Goal: Transaction & Acquisition: Register for event/course

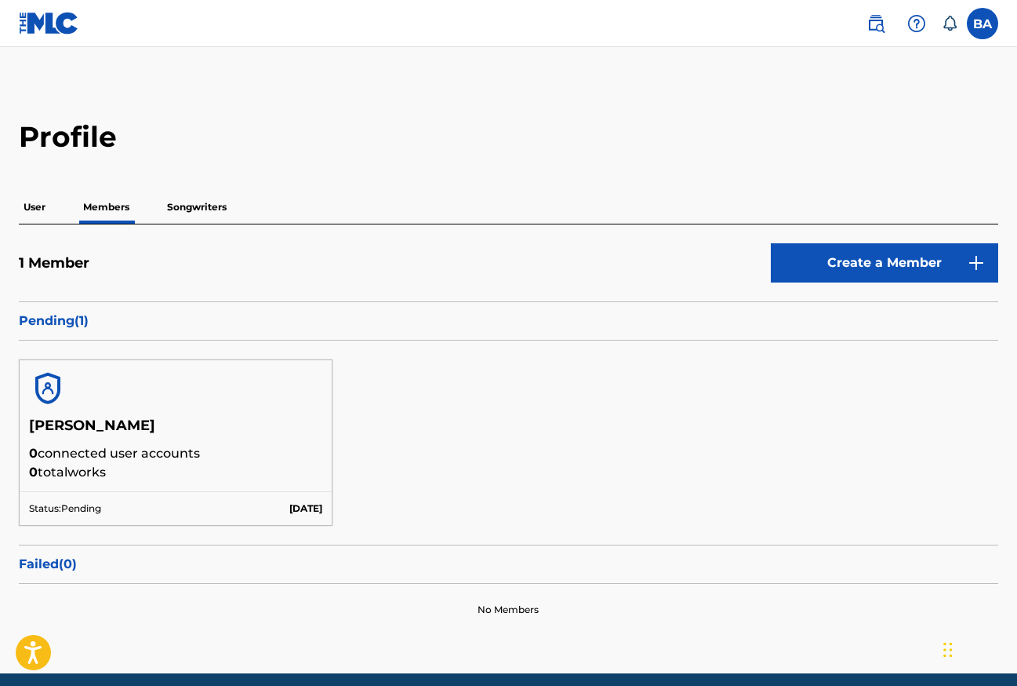
click at [220, 406] on div at bounding box center [176, 388] width 312 height 56
click at [100, 420] on h5 "[PERSON_NAME]" at bounding box center [175, 430] width 293 height 27
click at [97, 437] on h5 "[PERSON_NAME]" at bounding box center [175, 430] width 293 height 27
click at [52, 322] on p "Pending ( 1 )" at bounding box center [509, 320] width 980 height 19
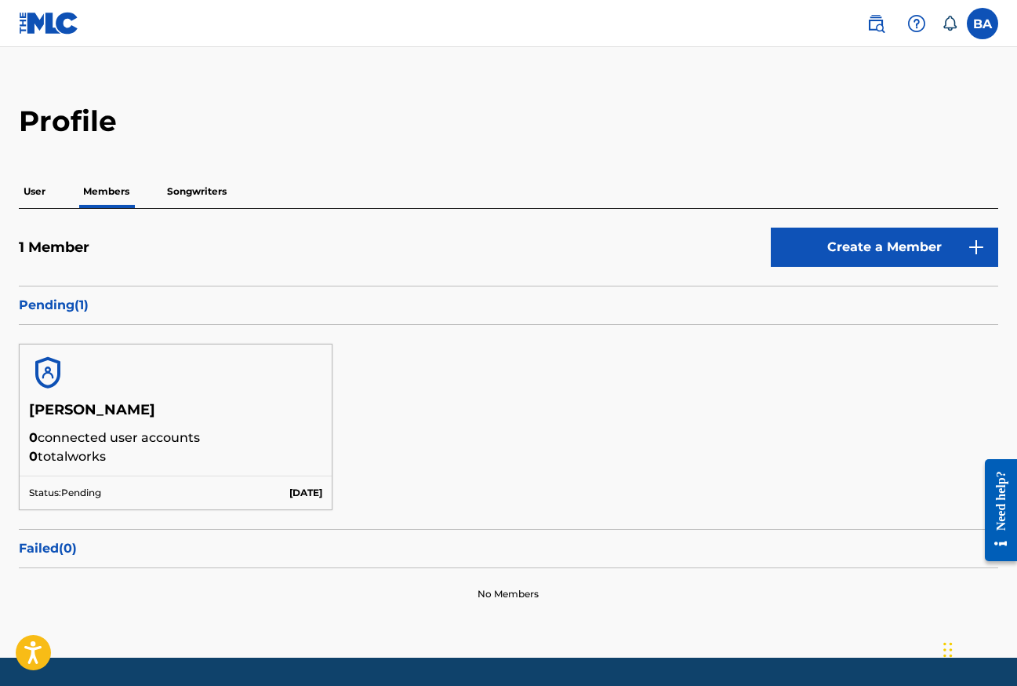
scroll to position [65, 0]
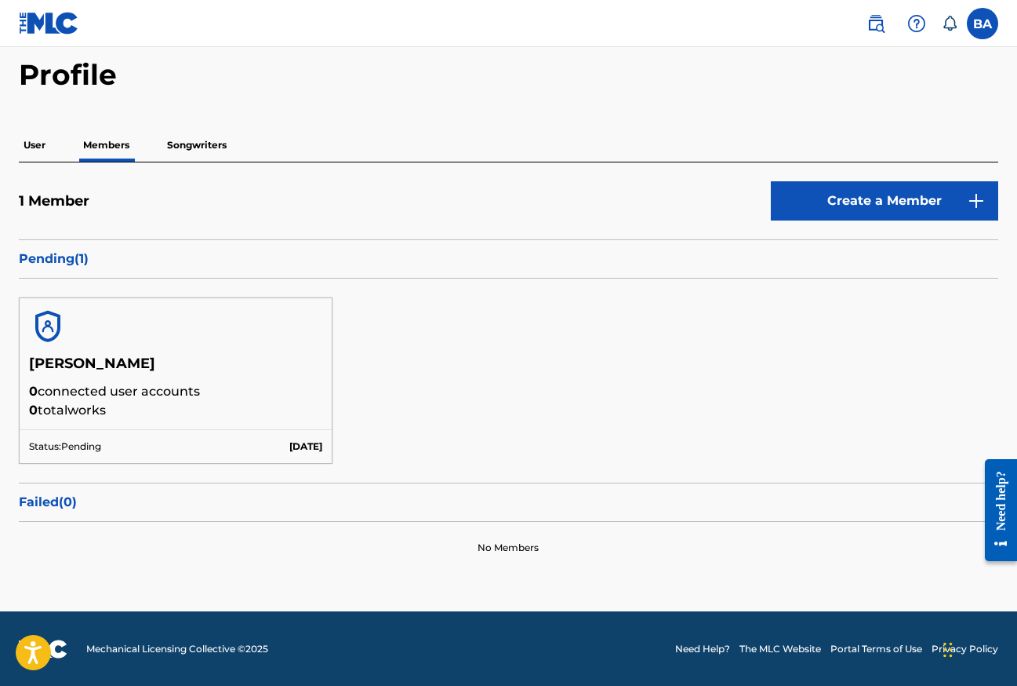
click at [30, 490] on div "Failed ( 0 )" at bounding box center [509, 501] width 980 height 39
click at [162, 155] on p "Songwriters" at bounding box center [196, 145] width 69 height 33
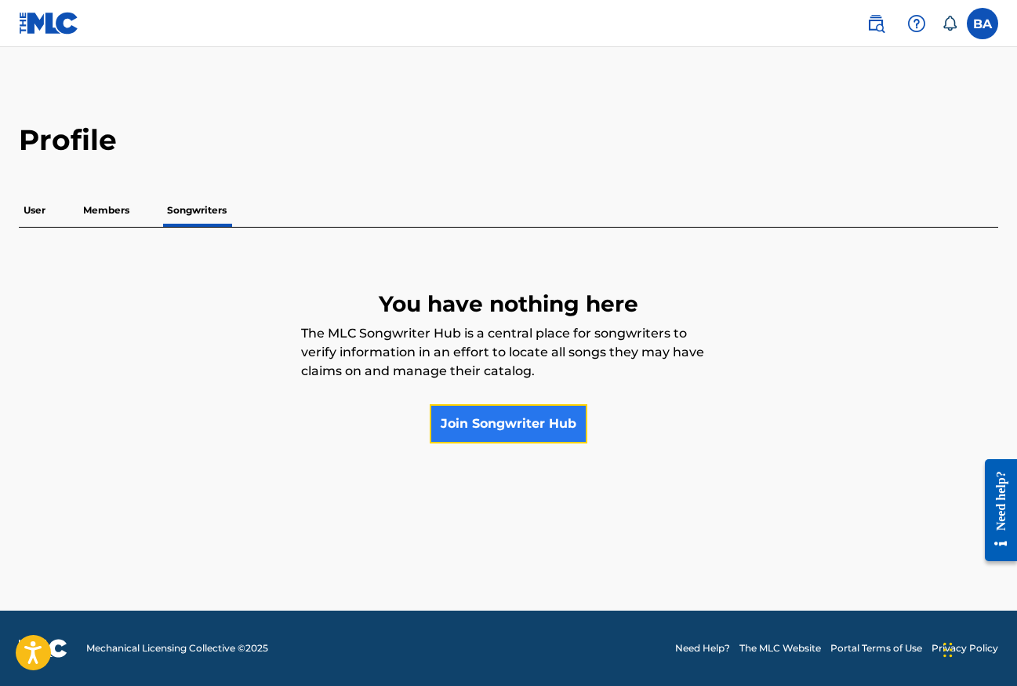
click at [464, 429] on link "Join Songwriter Hub" at bounding box center [509, 423] width 158 height 39
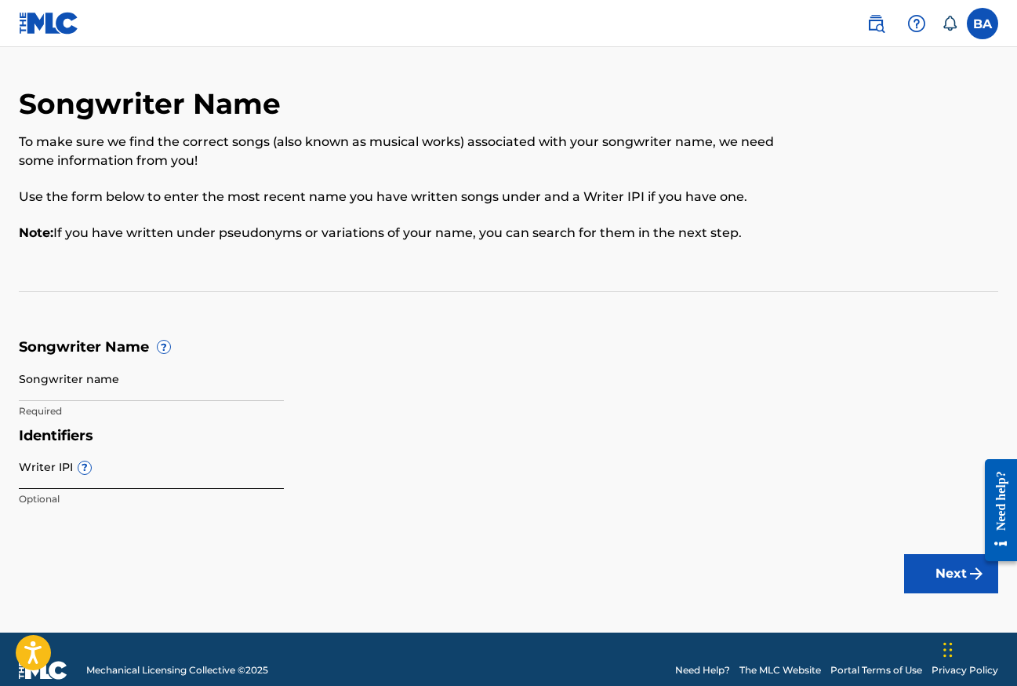
click at [100, 468] on input "Writer IPI ?" at bounding box center [151, 466] width 265 height 45
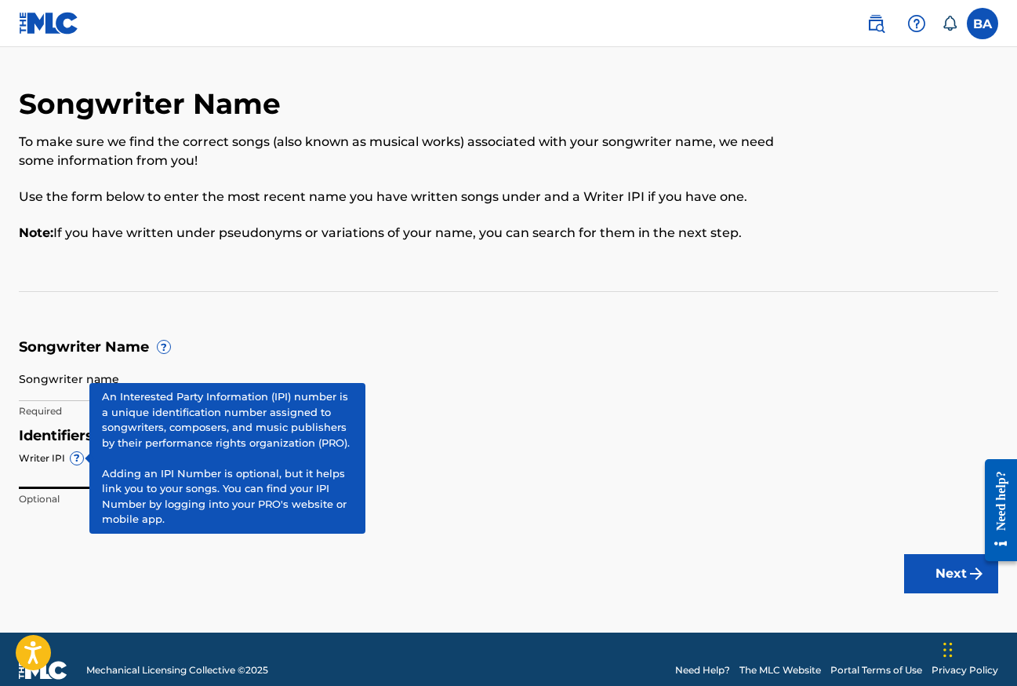
click at [80, 461] on span "?" at bounding box center [77, 458] width 13 height 13
click at [80, 461] on input "Writer IPI ?" at bounding box center [151, 466] width 265 height 45
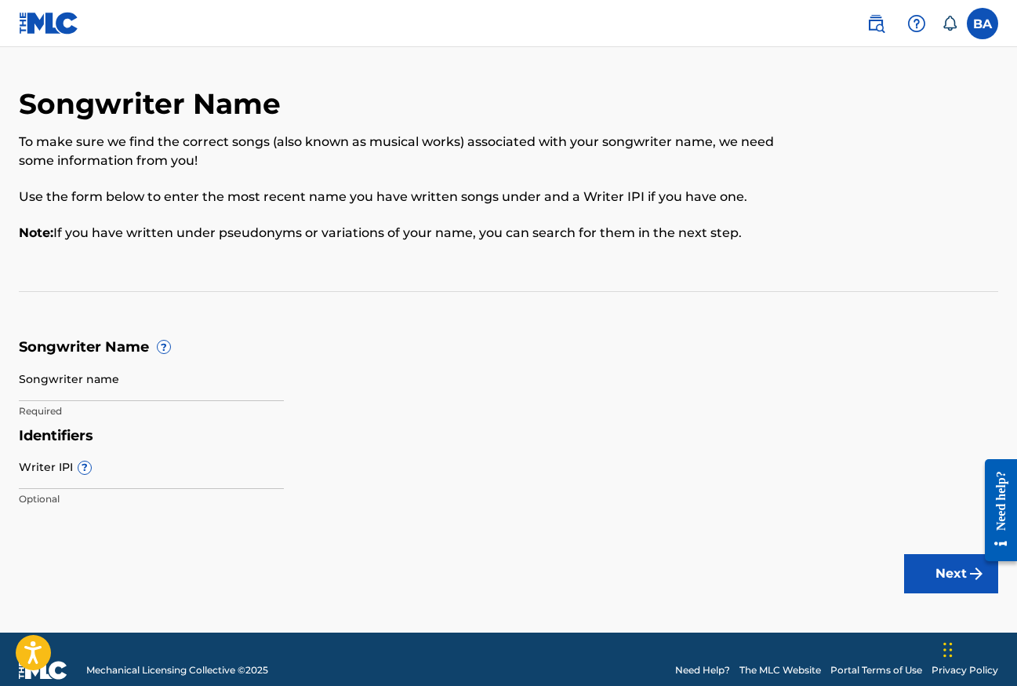
click at [396, 454] on div "Identifiers Writer IPI ? Optional" at bounding box center [509, 471] width 980 height 89
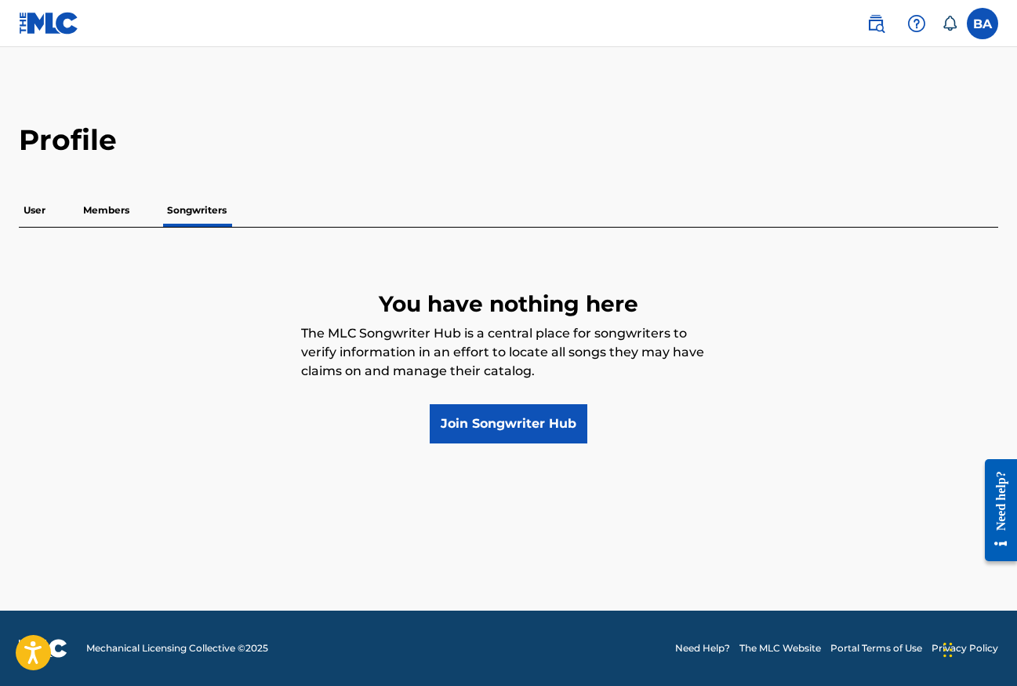
click at [119, 205] on p "Members" at bounding box center [106, 210] width 56 height 33
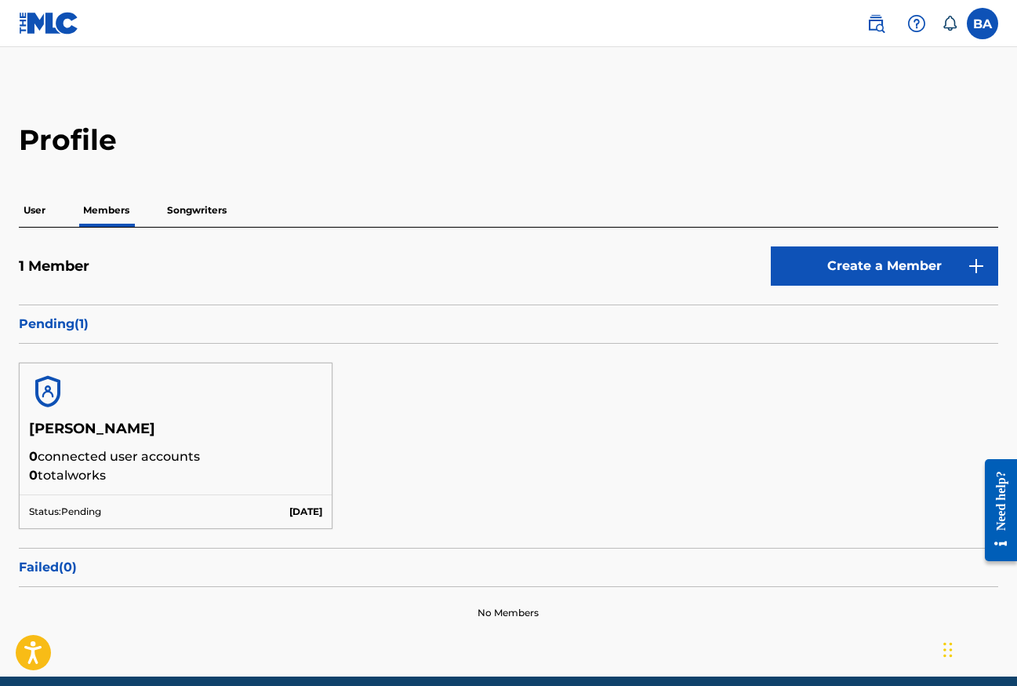
click at [196, 217] on p "Songwriters" at bounding box center [196, 210] width 69 height 33
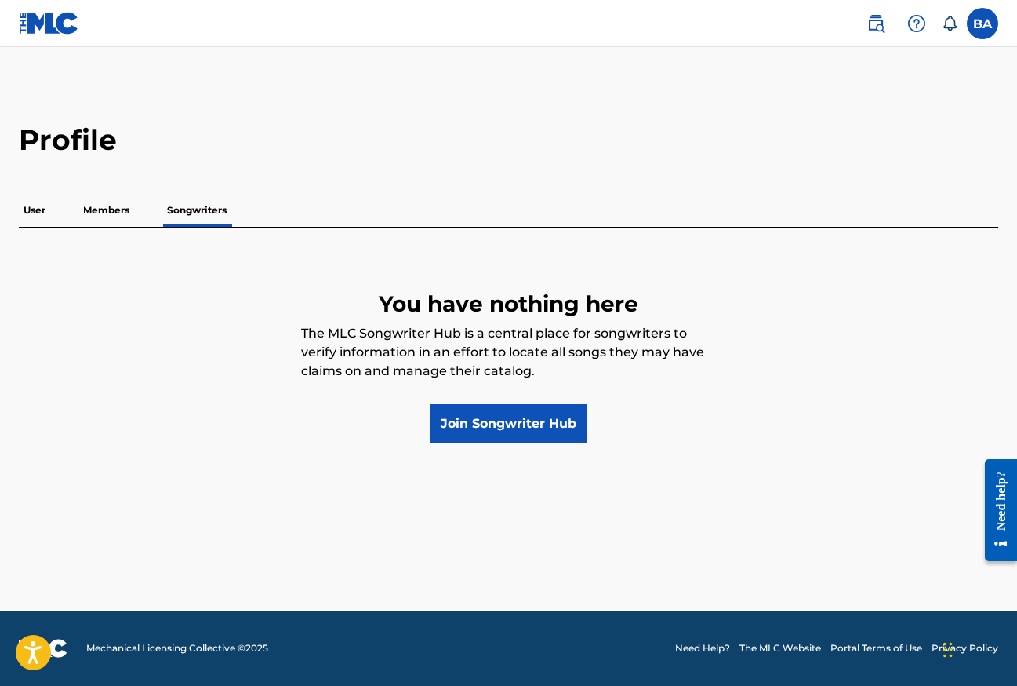
click at [91, 206] on p "Members" at bounding box center [106, 210] width 56 height 33
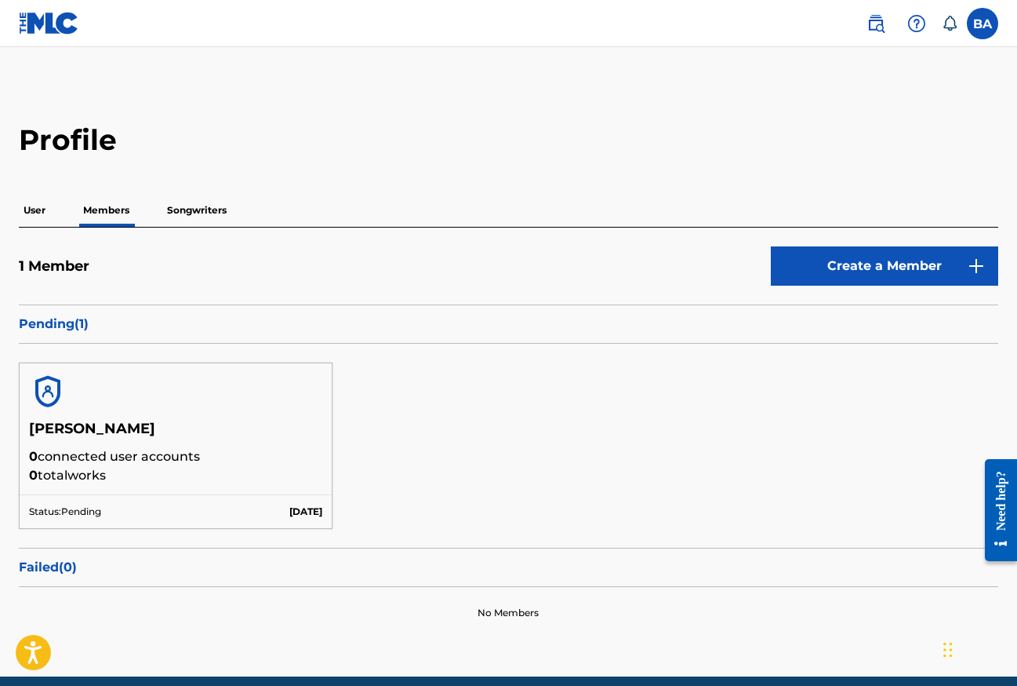
scroll to position [65, 0]
